Goal: Information Seeking & Learning: Learn about a topic

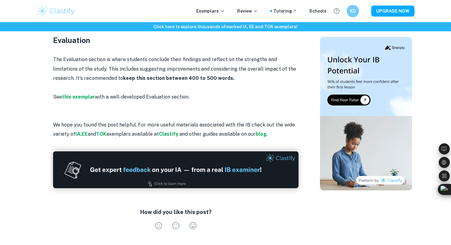
scroll to position [602, 0]
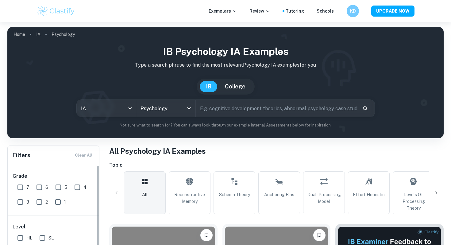
scroll to position [125, 0]
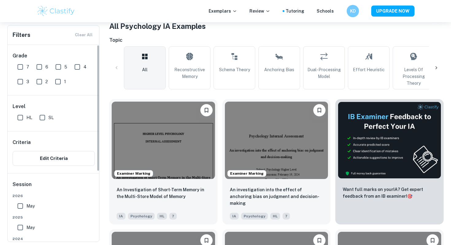
click at [20, 67] on input "7" at bounding box center [20, 67] width 12 height 12
checkbox input "true"
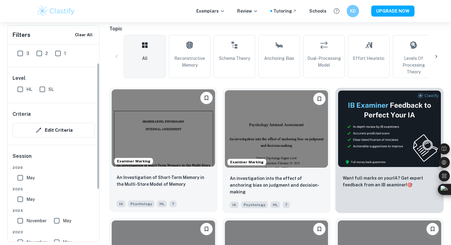
scroll to position [195, 0]
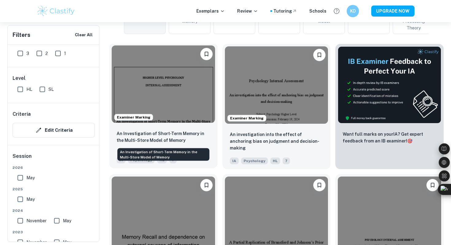
click at [169, 139] on p "An Investigation of Short-Term Memory in the Multi-Store Model of Memory" at bounding box center [162, 136] width 93 height 13
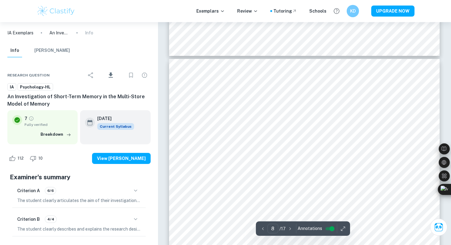
scroll to position [2527, 0]
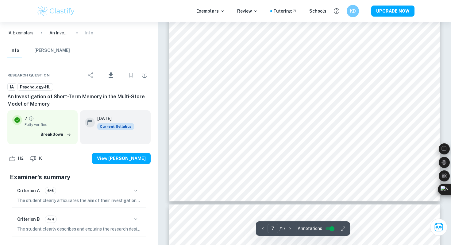
type input "8"
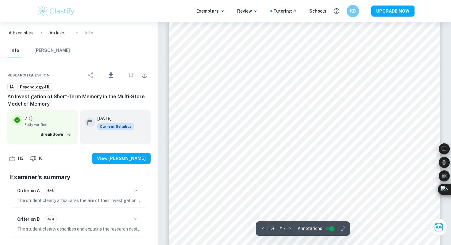
scroll to position [2569, 0]
